Goal: Information Seeking & Learning: Learn about a topic

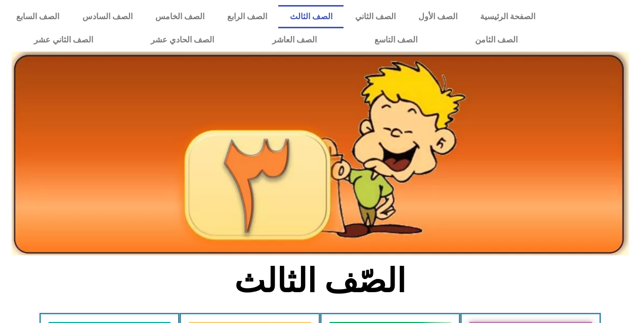
scroll to position [253, 0]
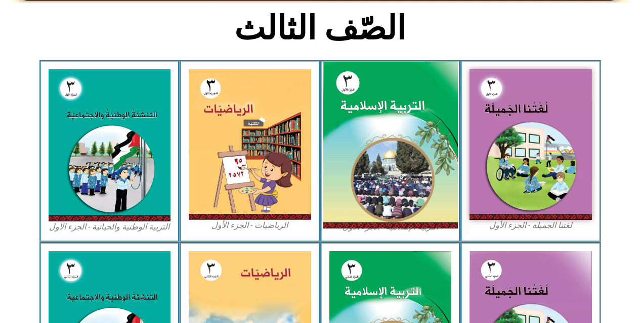
click at [369, 131] on img at bounding box center [390, 145] width 135 height 167
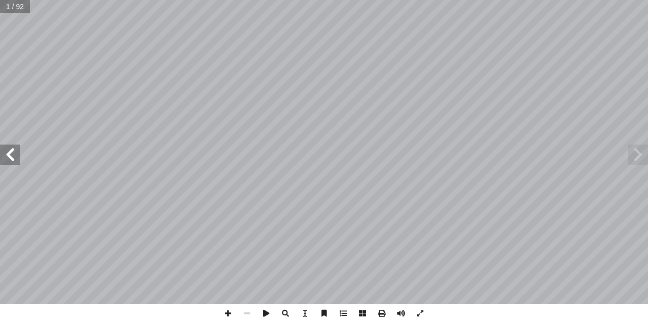
click at [14, 153] on span at bounding box center [10, 155] width 20 height 20
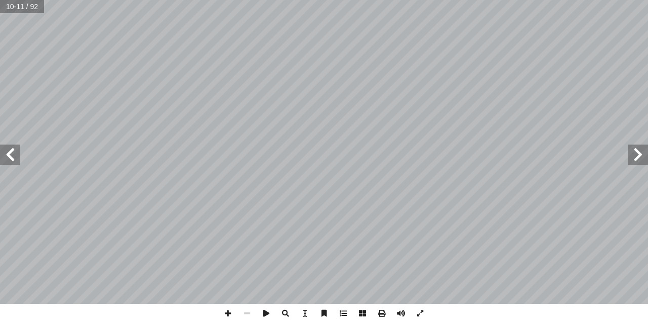
click at [637, 159] on span at bounding box center [637, 155] width 20 height 20
click at [10, 154] on span at bounding box center [10, 155] width 20 height 20
click at [13, 154] on span at bounding box center [10, 155] width 20 height 20
click at [226, 314] on span at bounding box center [227, 313] width 19 height 19
drag, startPoint x: 226, startPoint y: 314, endPoint x: 15, endPoint y: 150, distance: 266.9
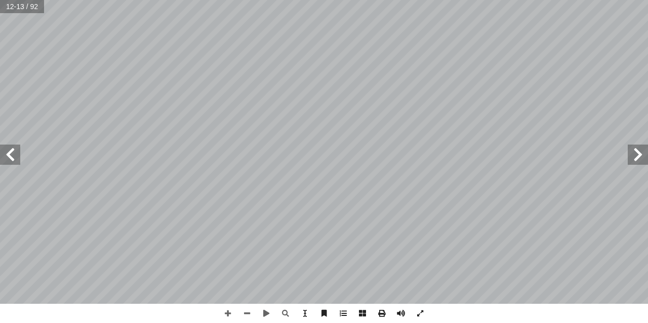
click at [15, 150] on span at bounding box center [10, 155] width 20 height 20
click at [16, 153] on span at bounding box center [10, 155] width 20 height 20
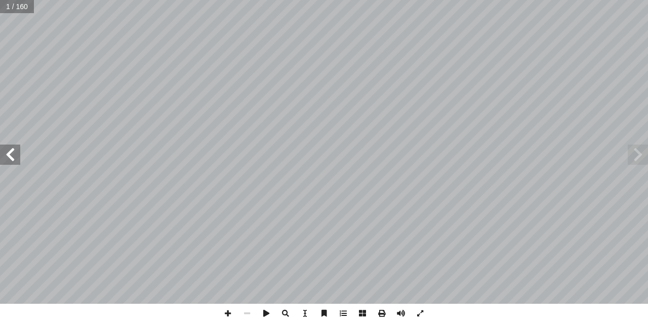
click at [16, 153] on span at bounding box center [10, 155] width 20 height 20
click at [16, 155] on span at bounding box center [10, 155] width 20 height 20
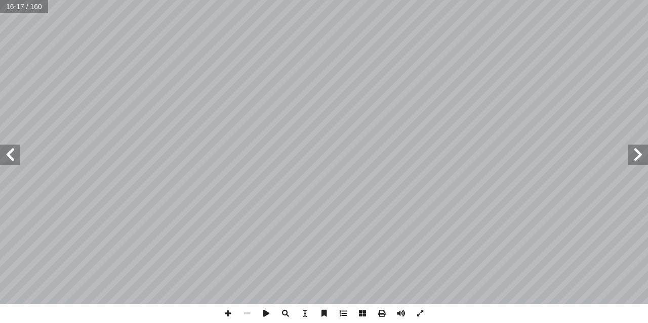
click at [16, 155] on span at bounding box center [10, 155] width 20 height 20
click at [15, 158] on span at bounding box center [10, 155] width 20 height 20
click at [238, 315] on span at bounding box center [246, 313] width 19 height 19
click at [231, 312] on span at bounding box center [227, 313] width 19 height 19
